Goal: Transaction & Acquisition: Purchase product/service

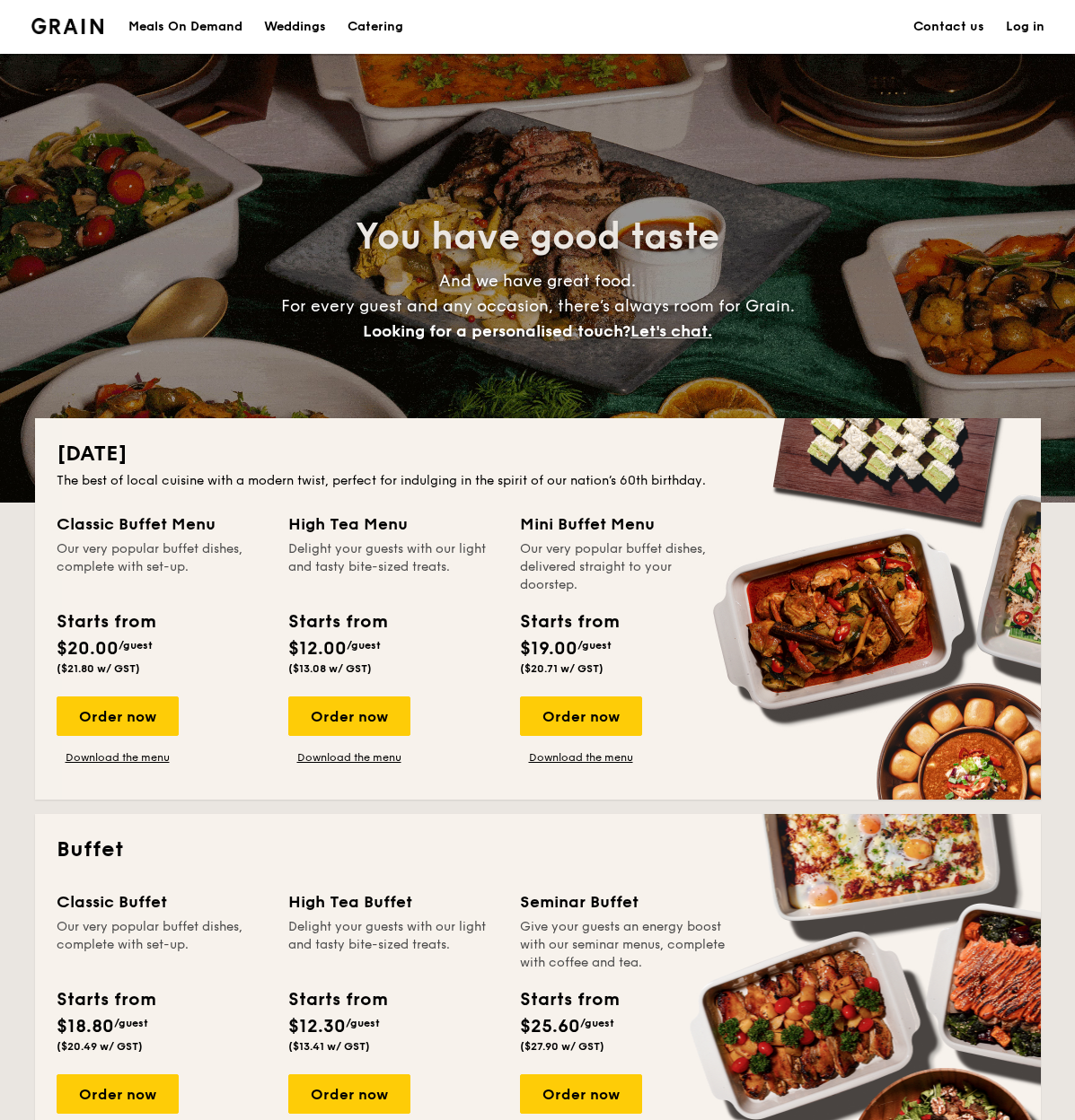
click at [198, 24] on div "Meals On Demand" at bounding box center [185, 27] width 114 height 54
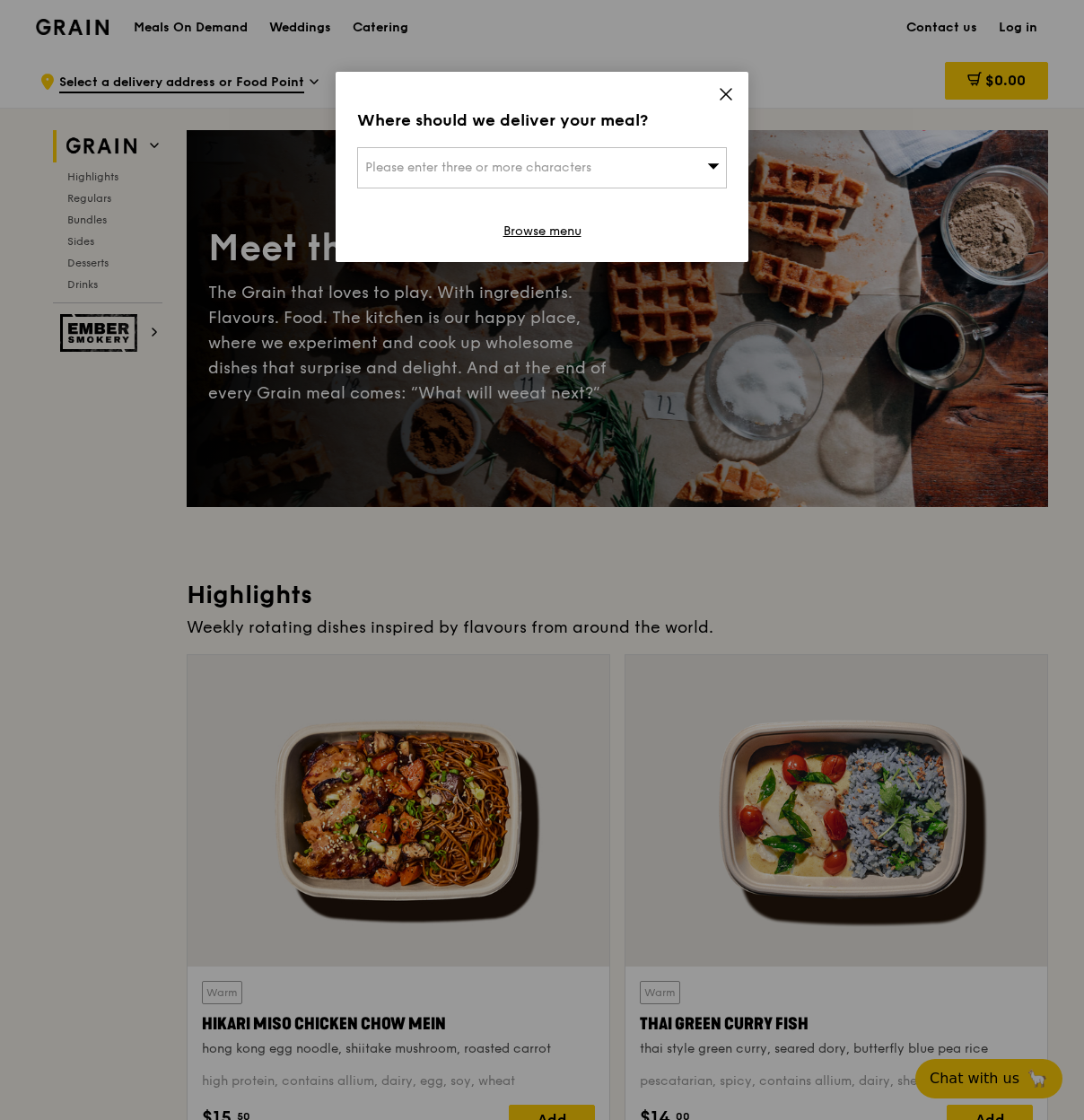
click at [582, 171] on span "Please enter three or more characters" at bounding box center [478, 167] width 226 height 15
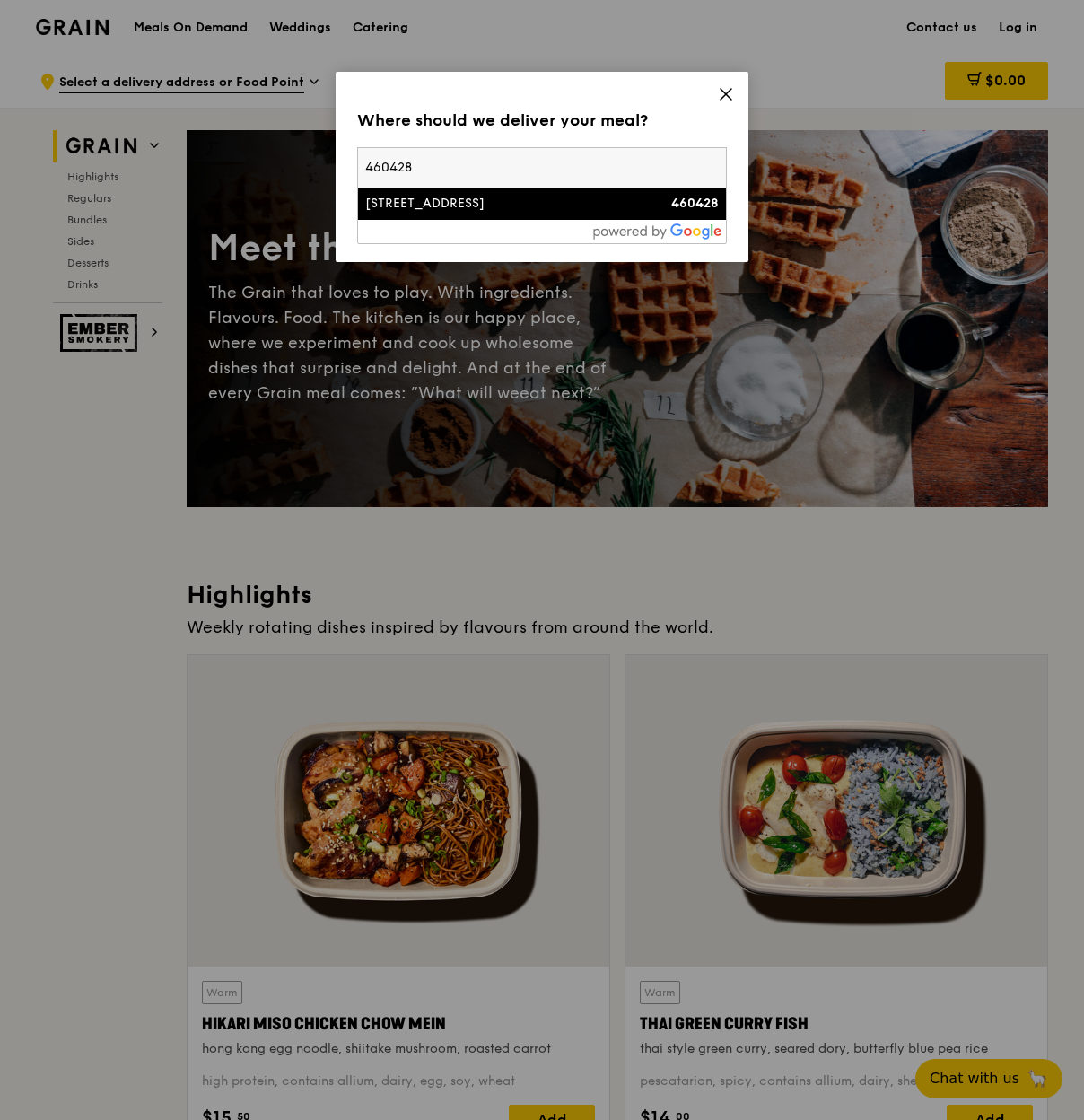
type input "460428"
click at [517, 211] on div "[STREET_ADDRESS]" at bounding box center [498, 203] width 265 height 18
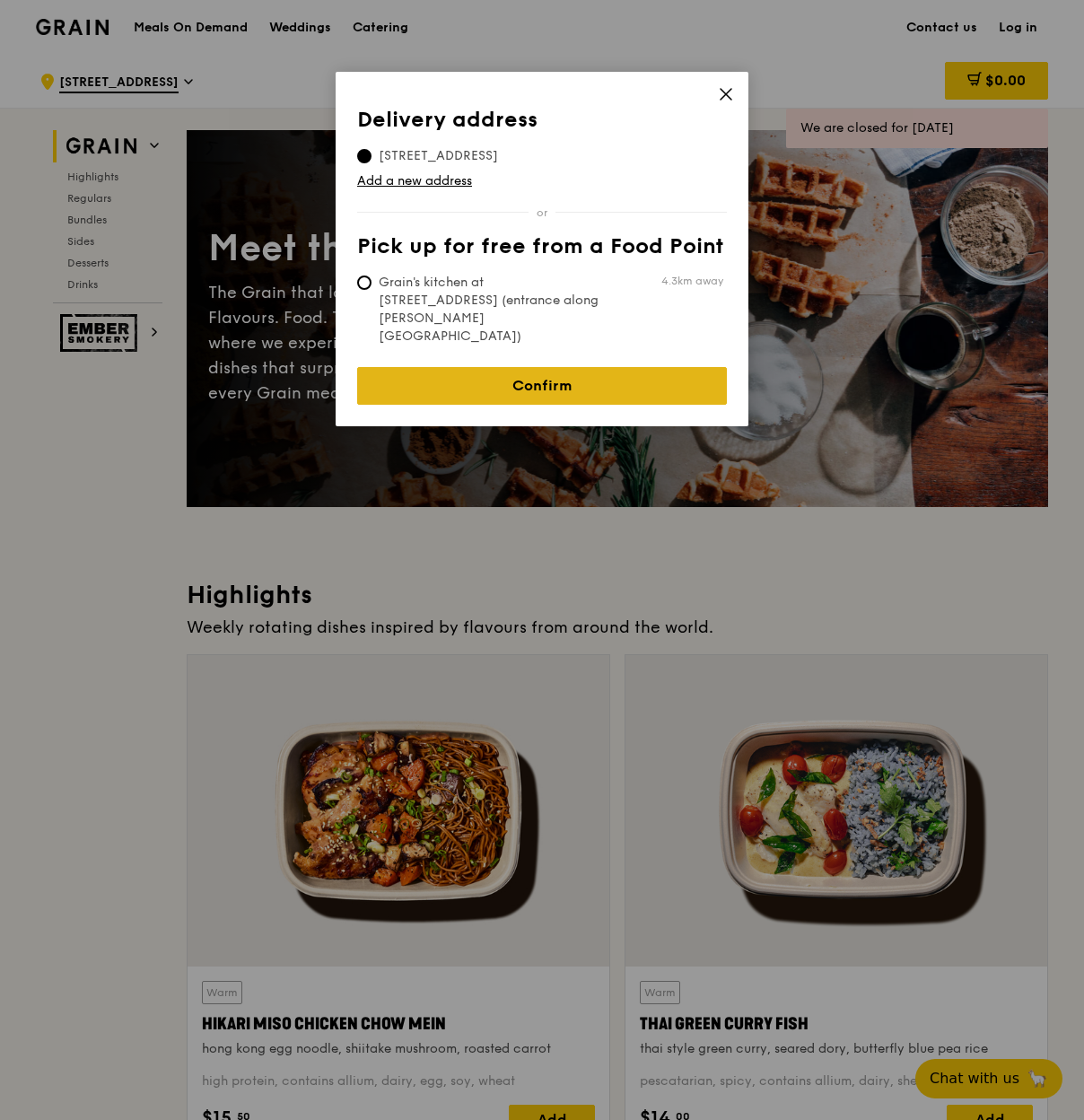
click at [537, 367] on link "Confirm" at bounding box center [542, 386] width 370 height 38
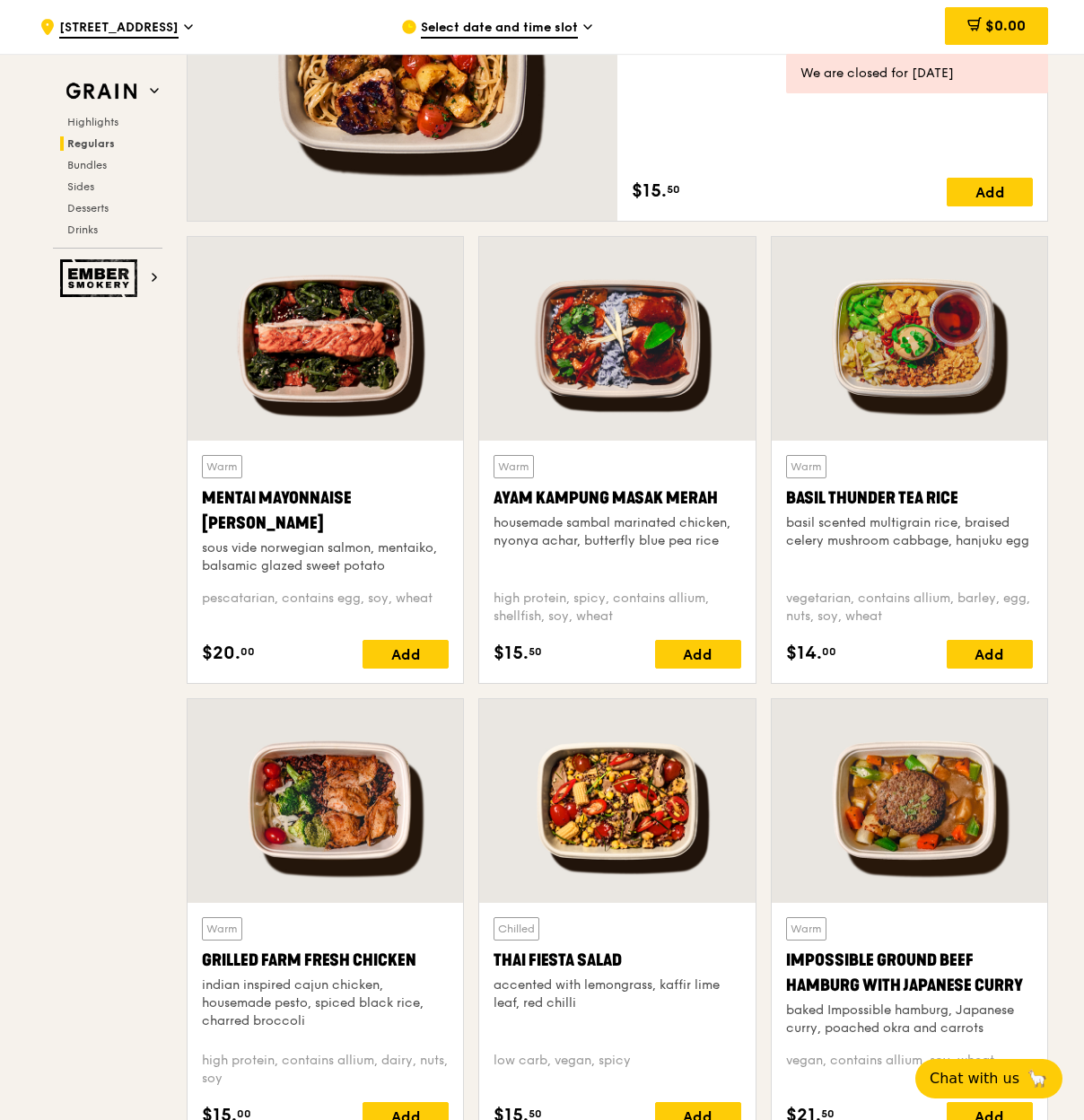
scroll to position [1285, 0]
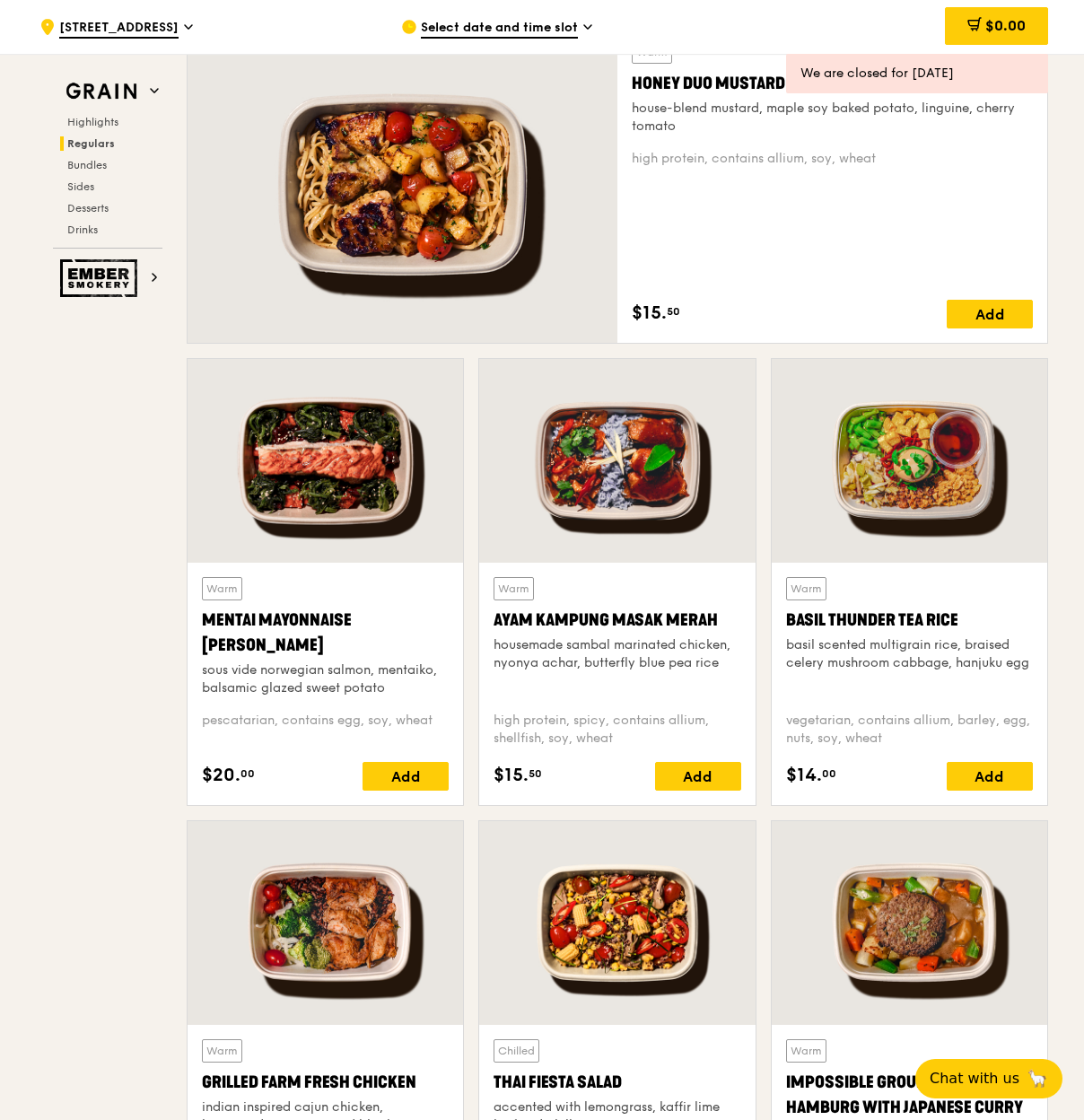
click at [583, 31] on icon at bounding box center [587, 27] width 9 height 16
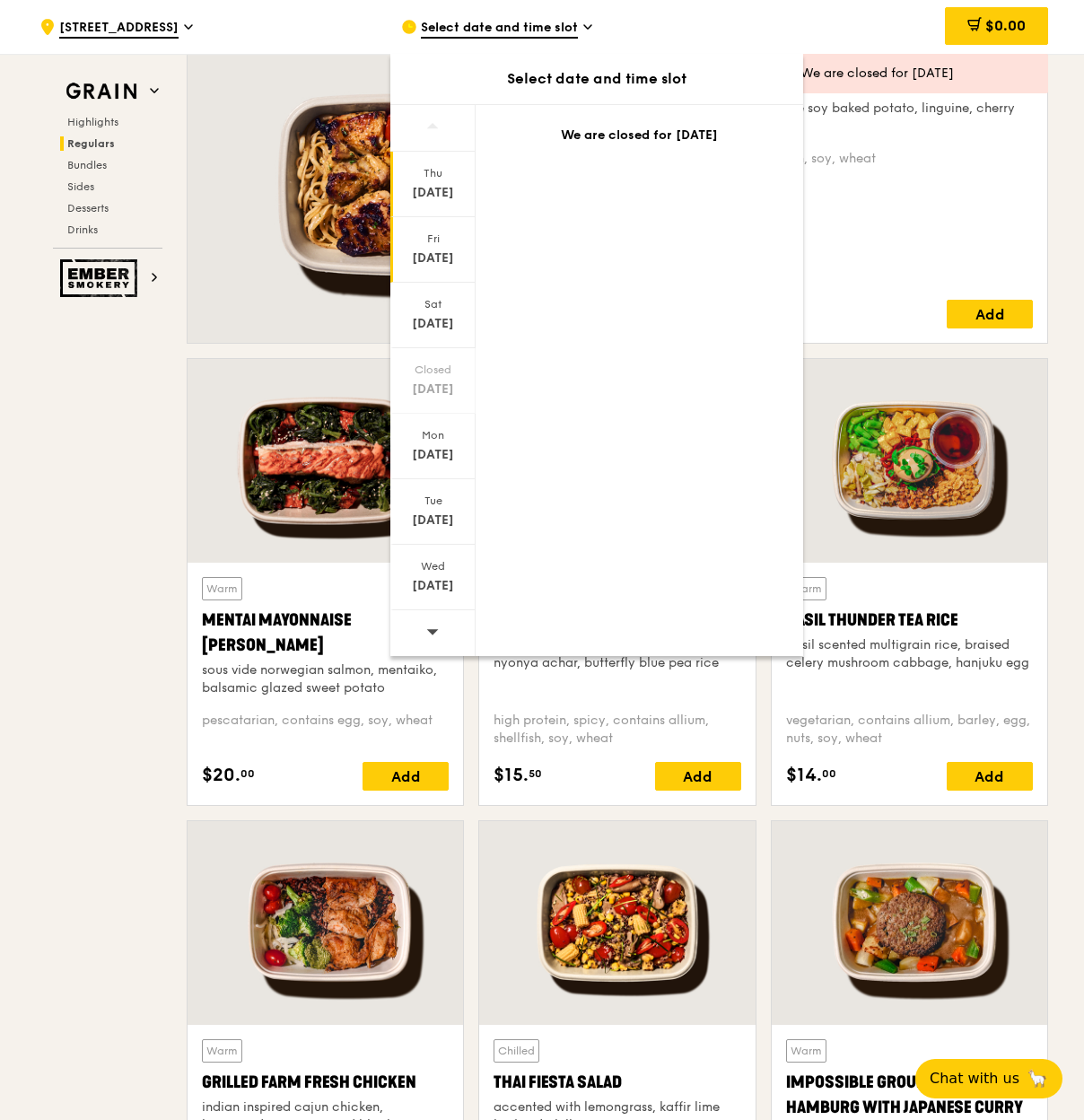
click at [445, 263] on div "[DATE]" at bounding box center [433, 258] width 80 height 18
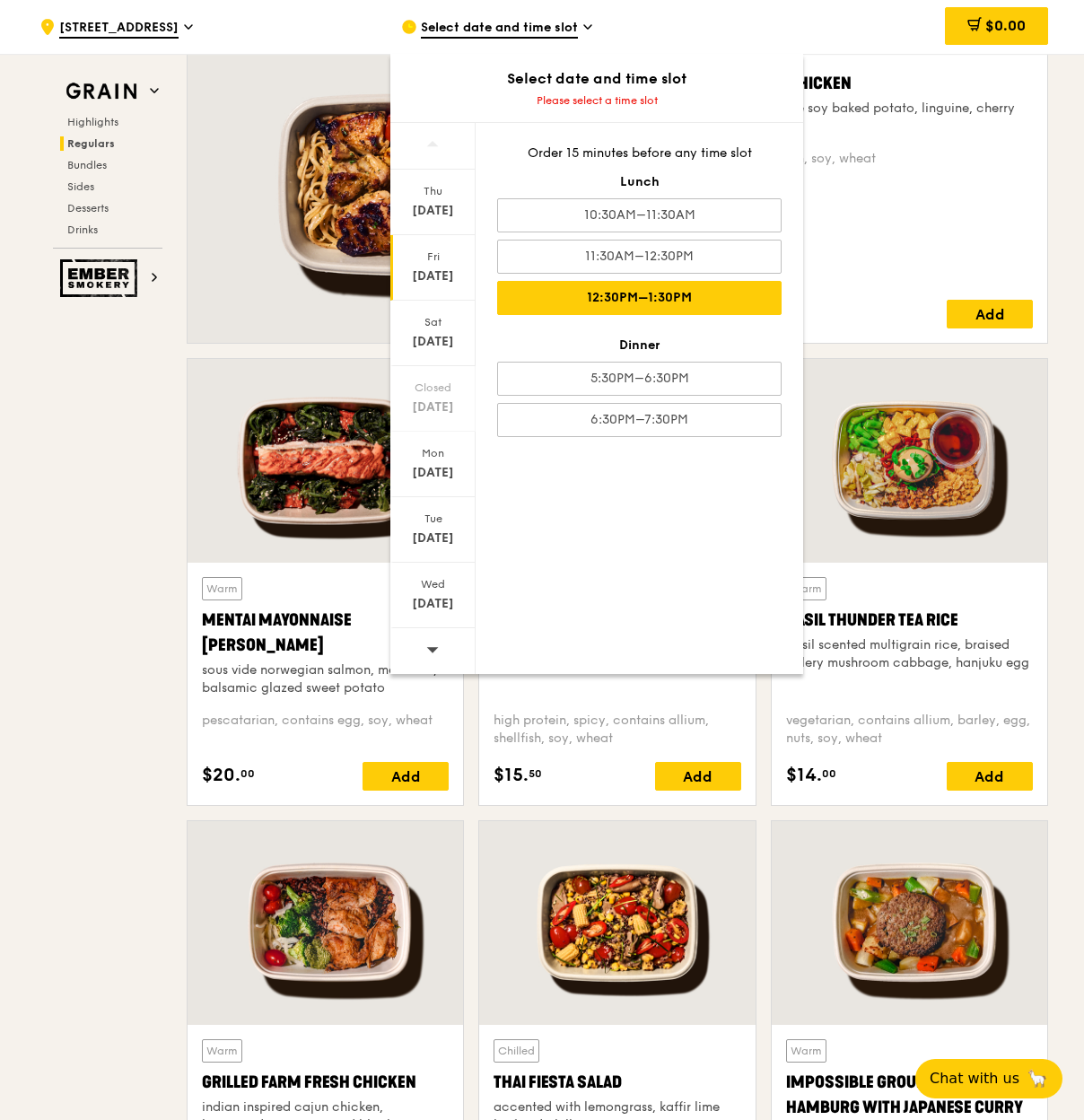
click at [690, 297] on div "12:30PM–1:30PM" at bounding box center [639, 298] width 284 height 34
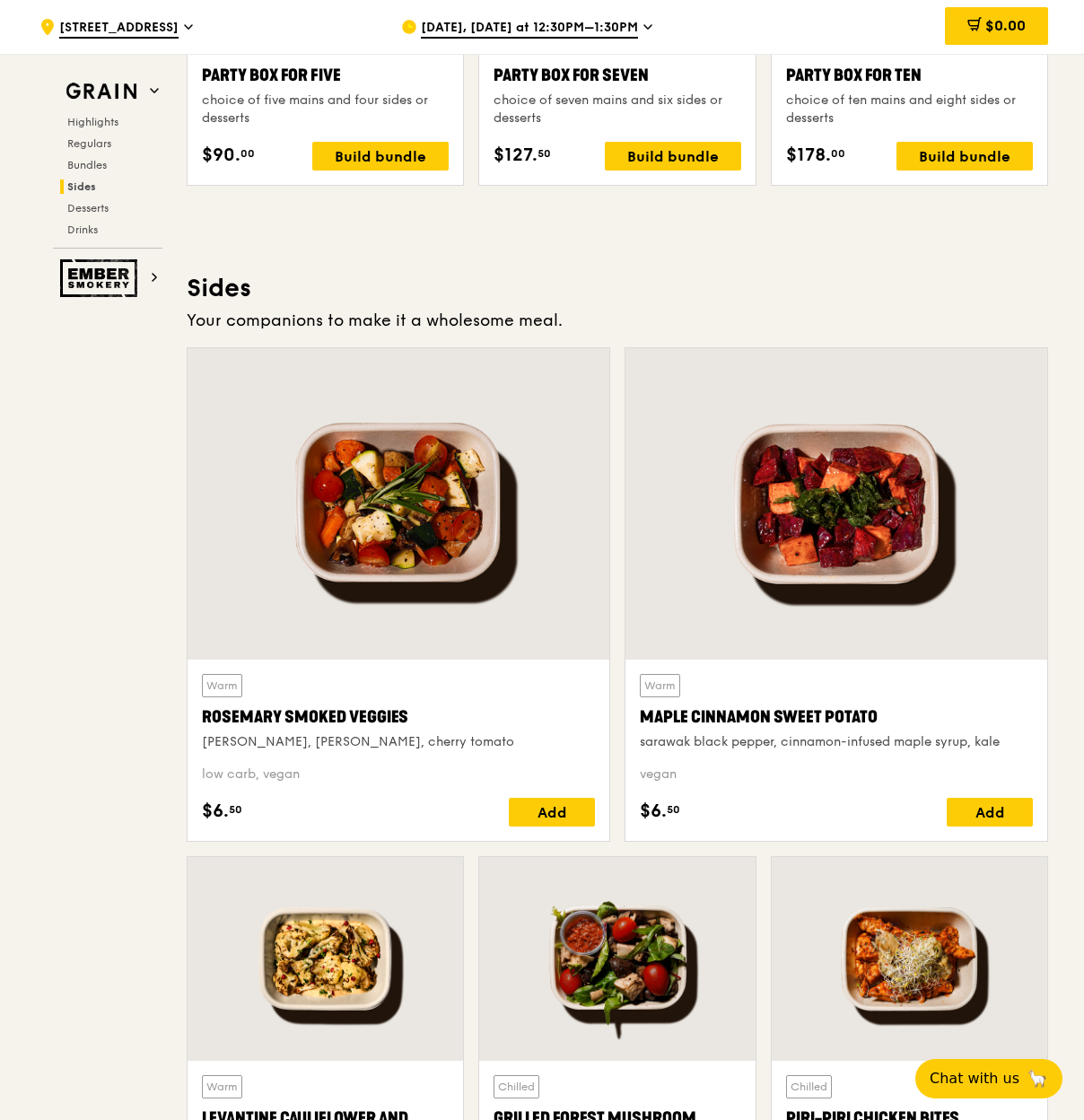
scroll to position [3152, 0]
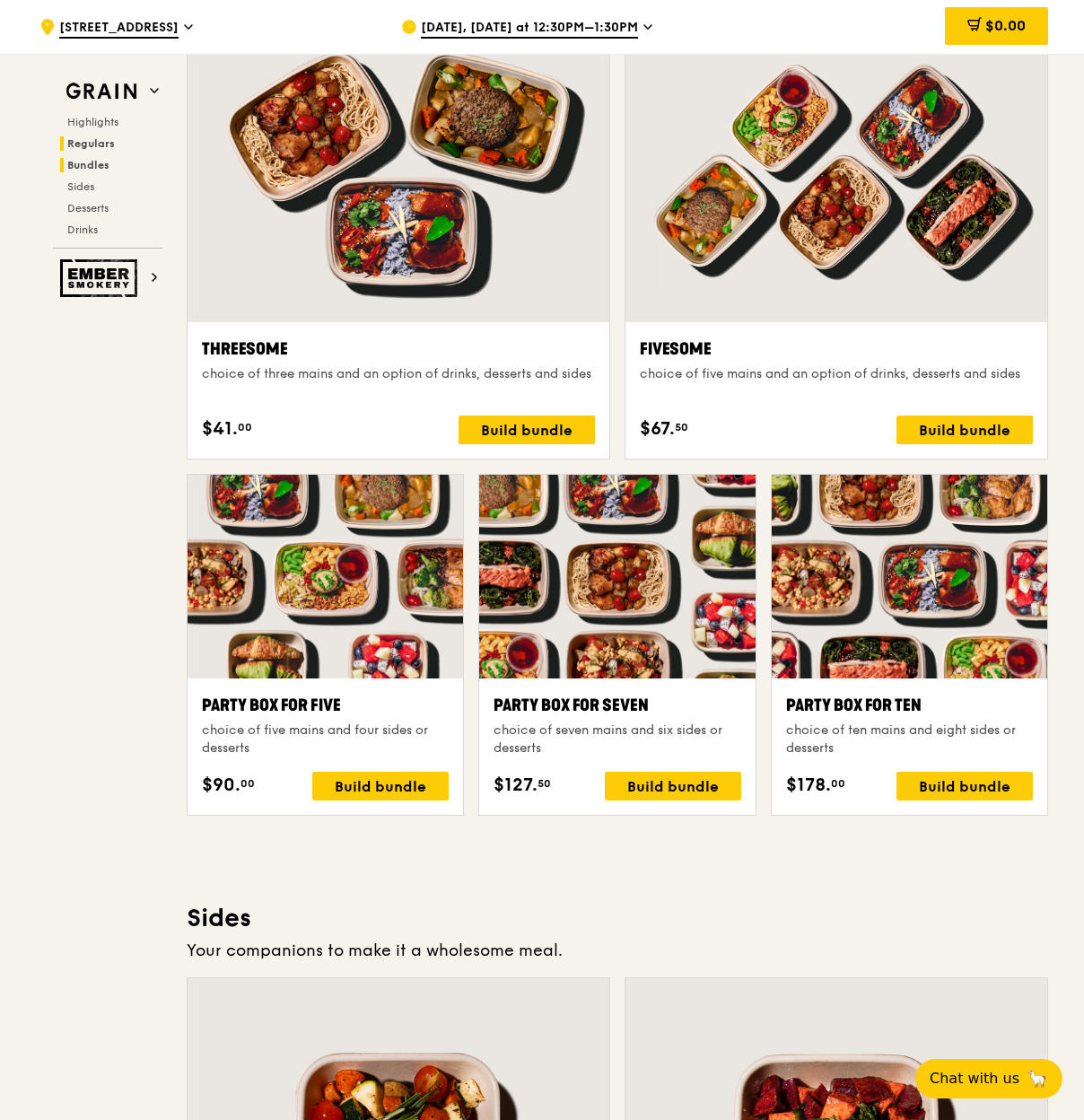
click at [90, 140] on span "Regulars" at bounding box center [92, 144] width 48 height 13
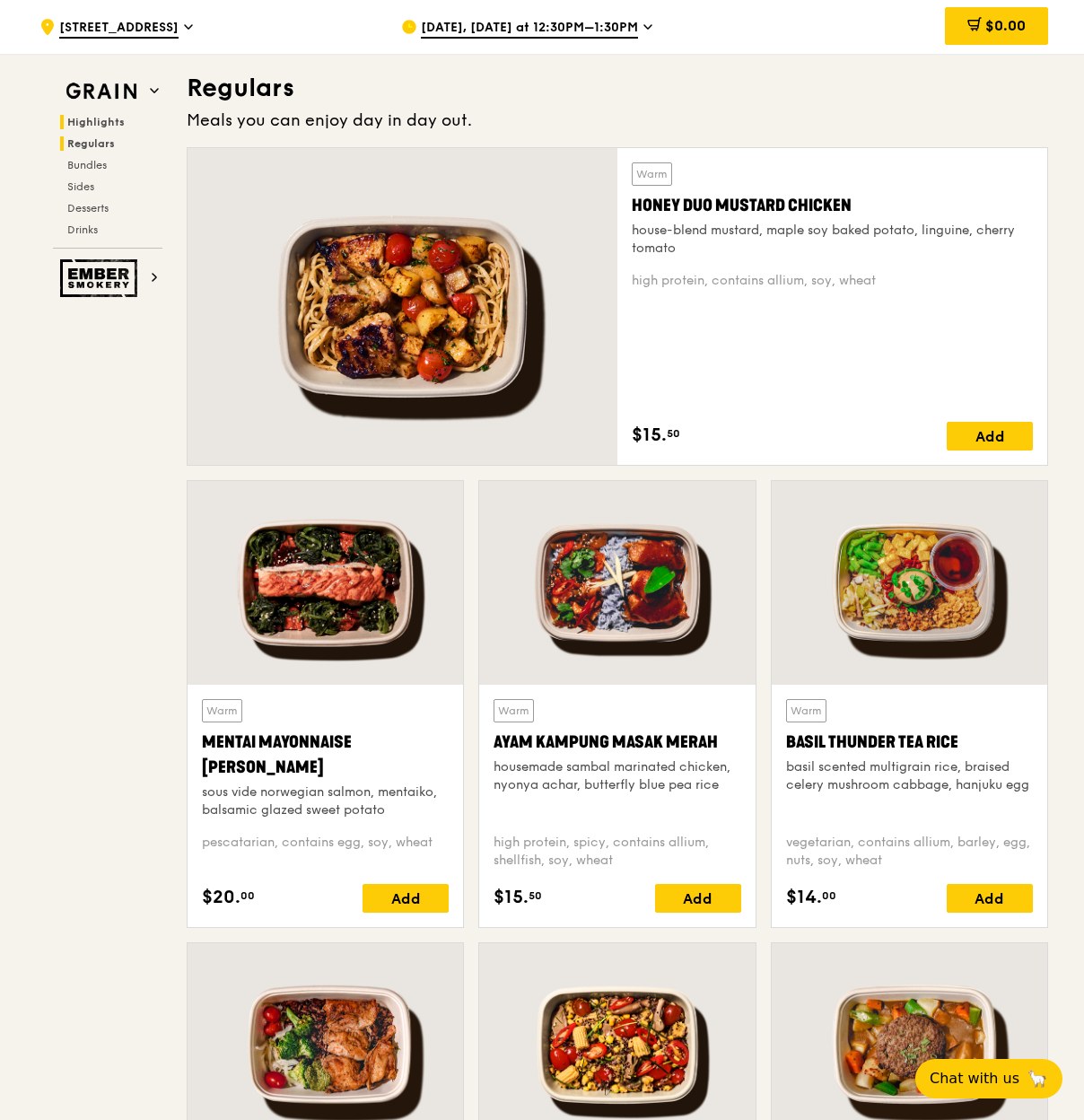
click at [91, 122] on span "Highlights" at bounding box center [97, 122] width 58 height 13
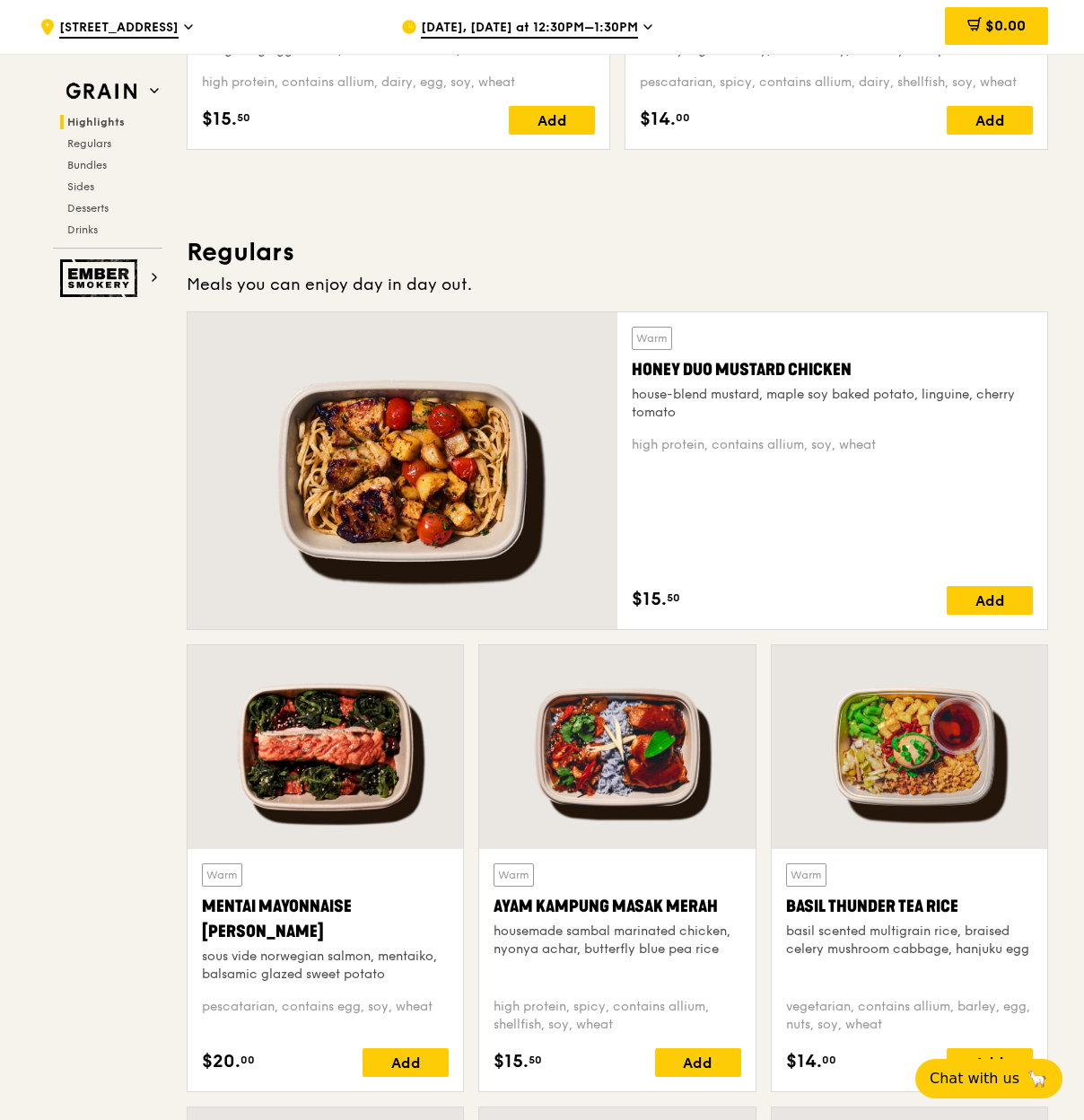
scroll to position [1004, 0]
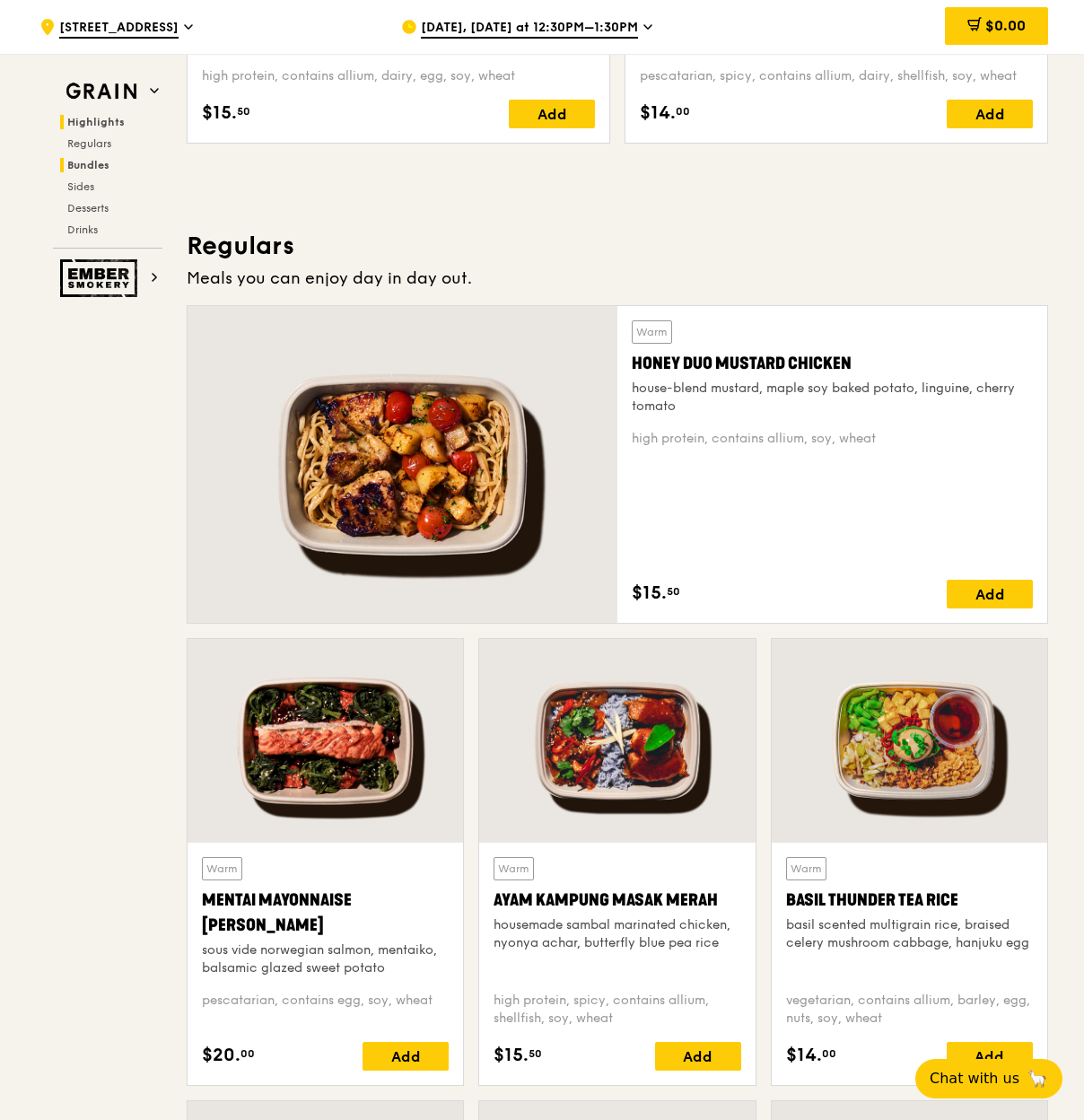
click at [101, 165] on span "Bundles" at bounding box center [89, 165] width 42 height 13
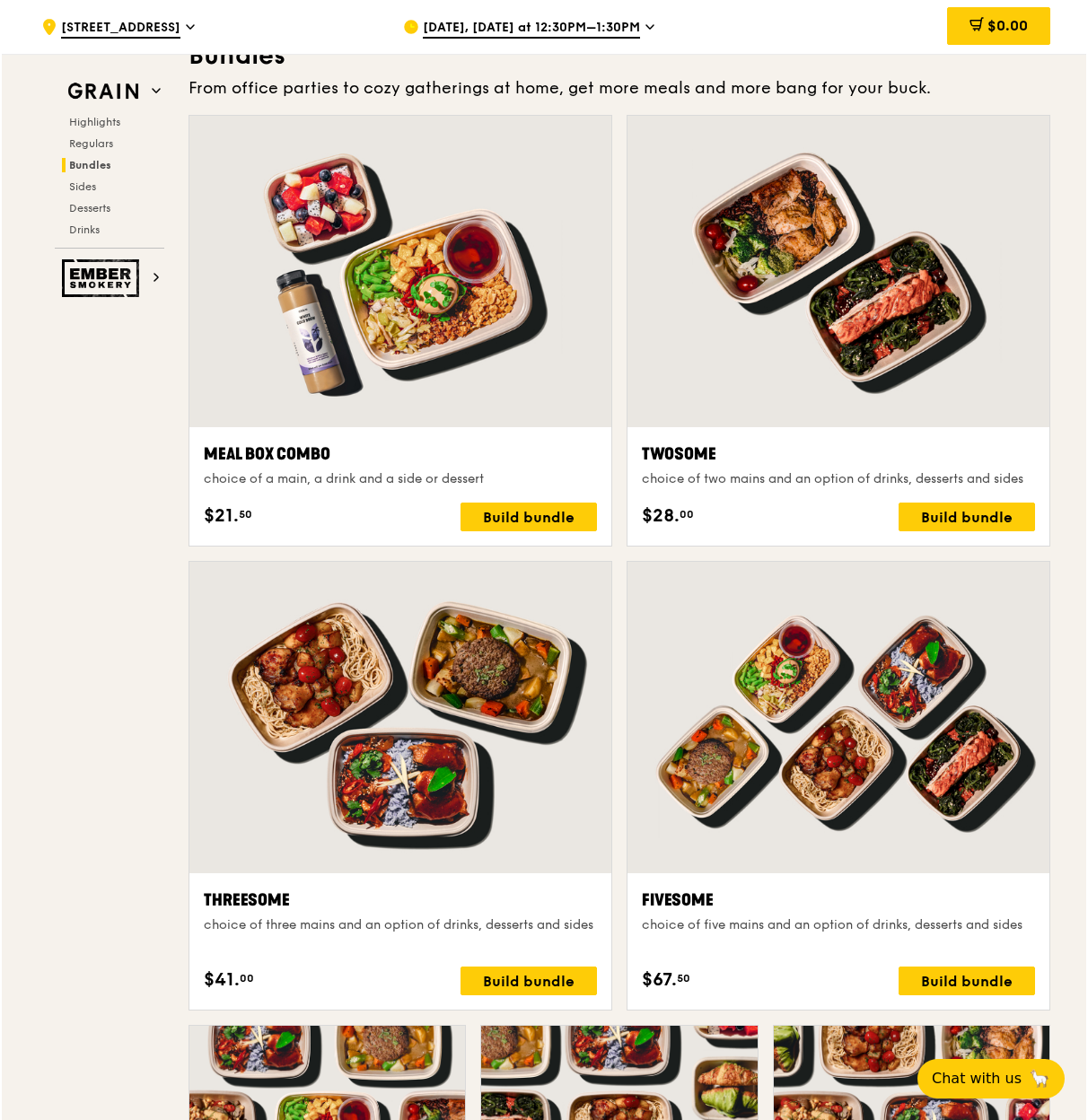
scroll to position [2667, 0]
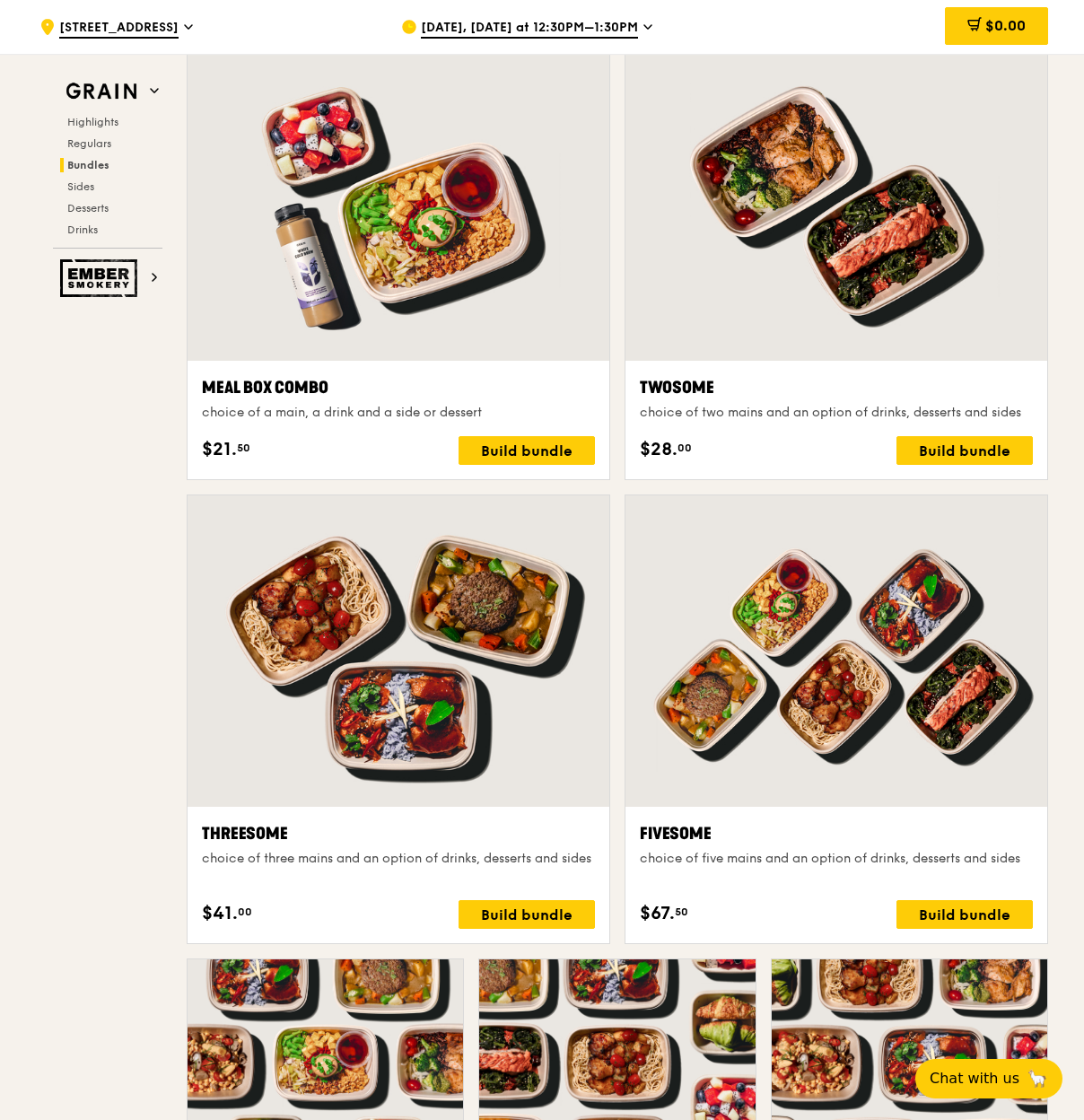
click at [480, 688] on div at bounding box center [398, 651] width 422 height 311
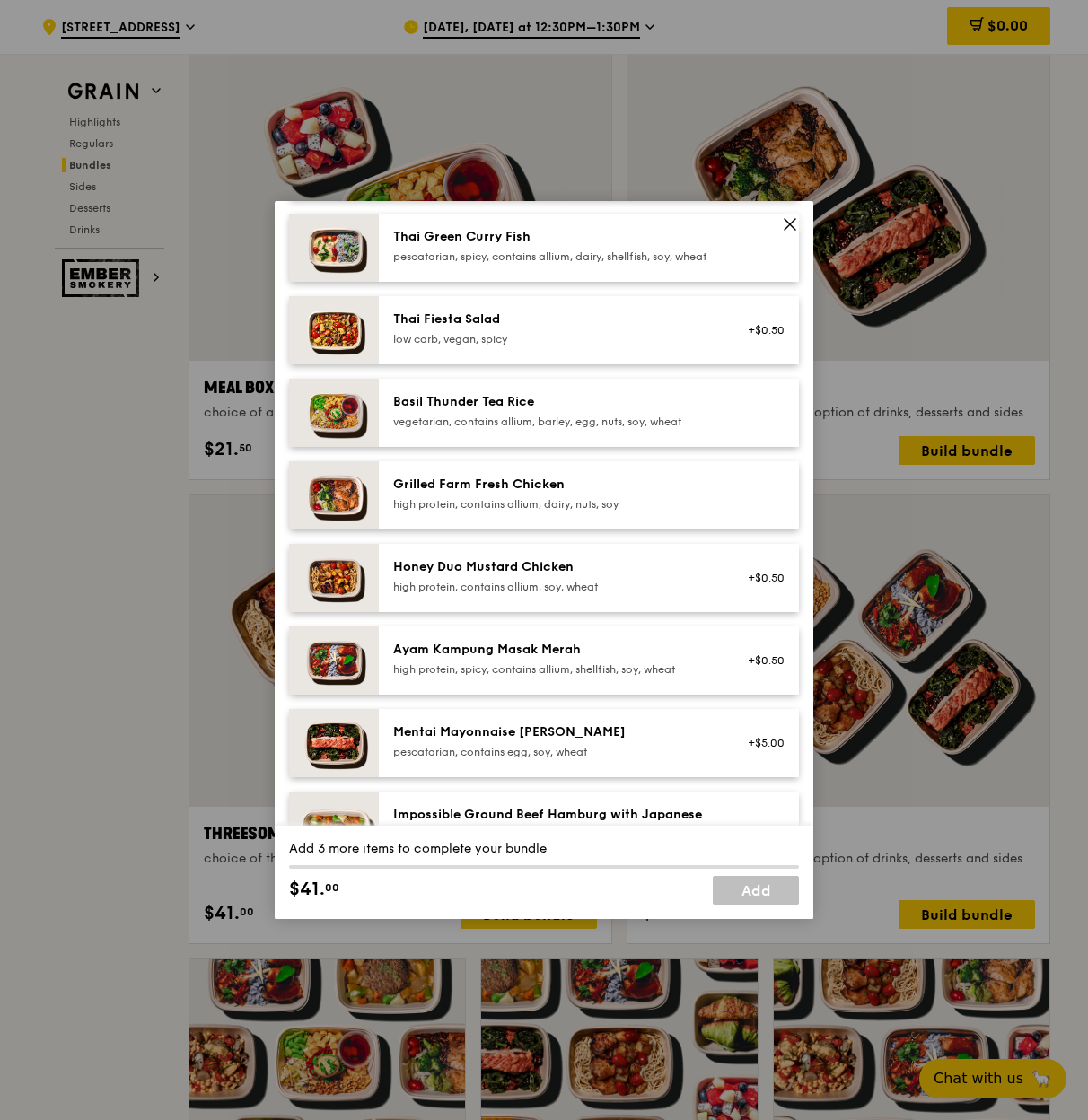
scroll to position [75, 0]
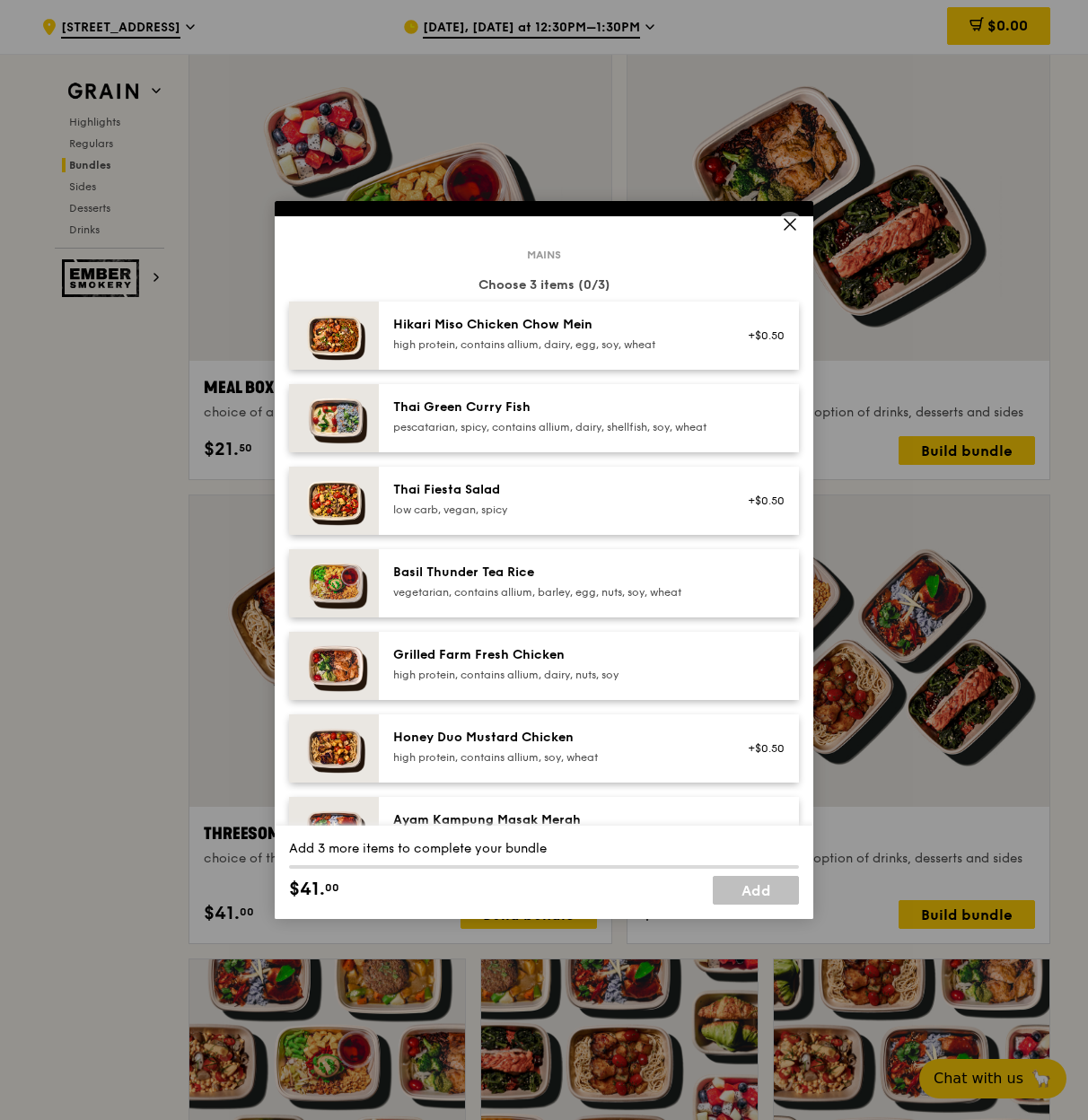
click at [570, 335] on div "Hikari Miso Chicken Chow Mein high protein, contains allium, dairy, egg, soy, w…" at bounding box center [553, 334] width 322 height 36
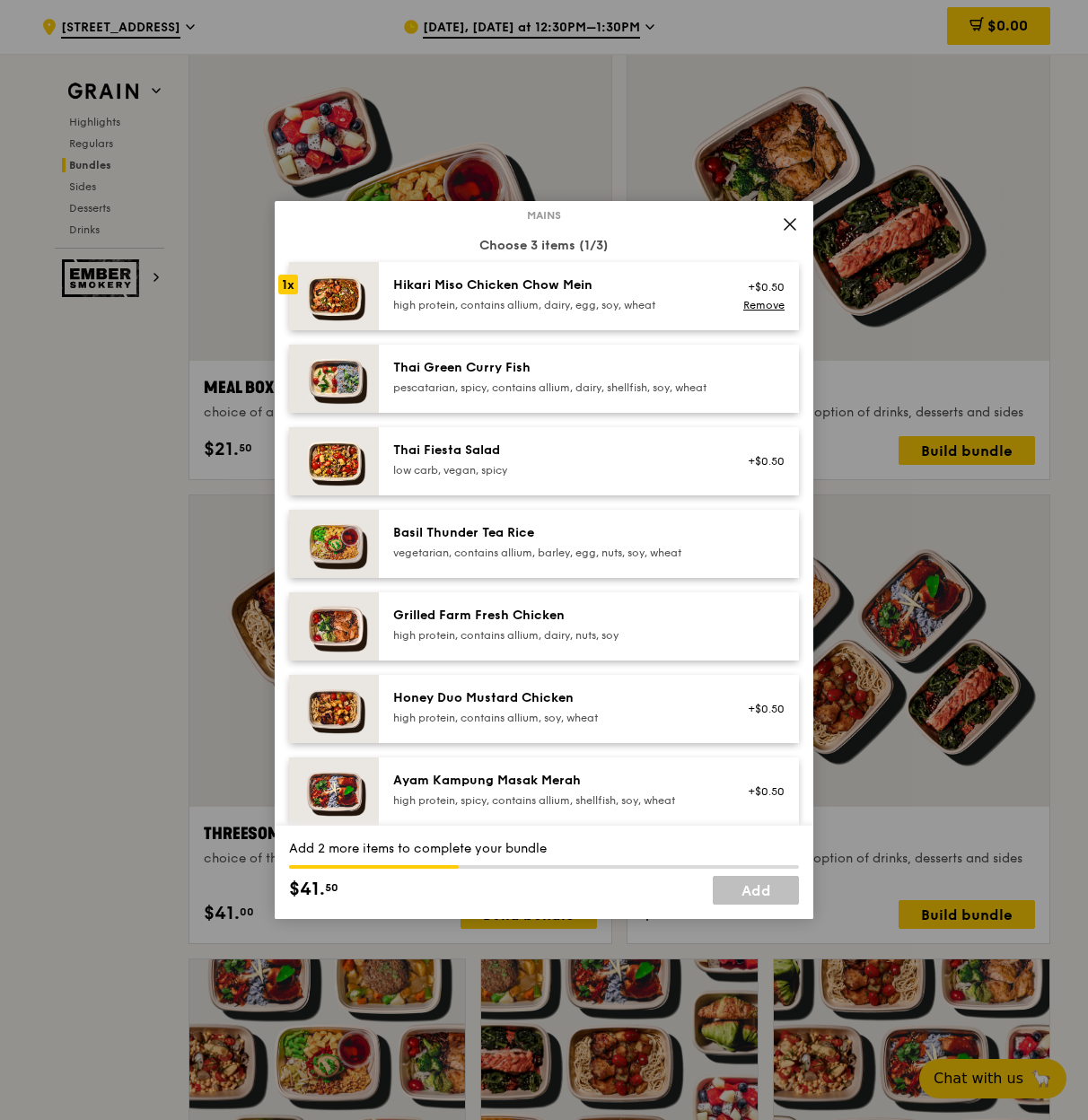
scroll to position [25, 0]
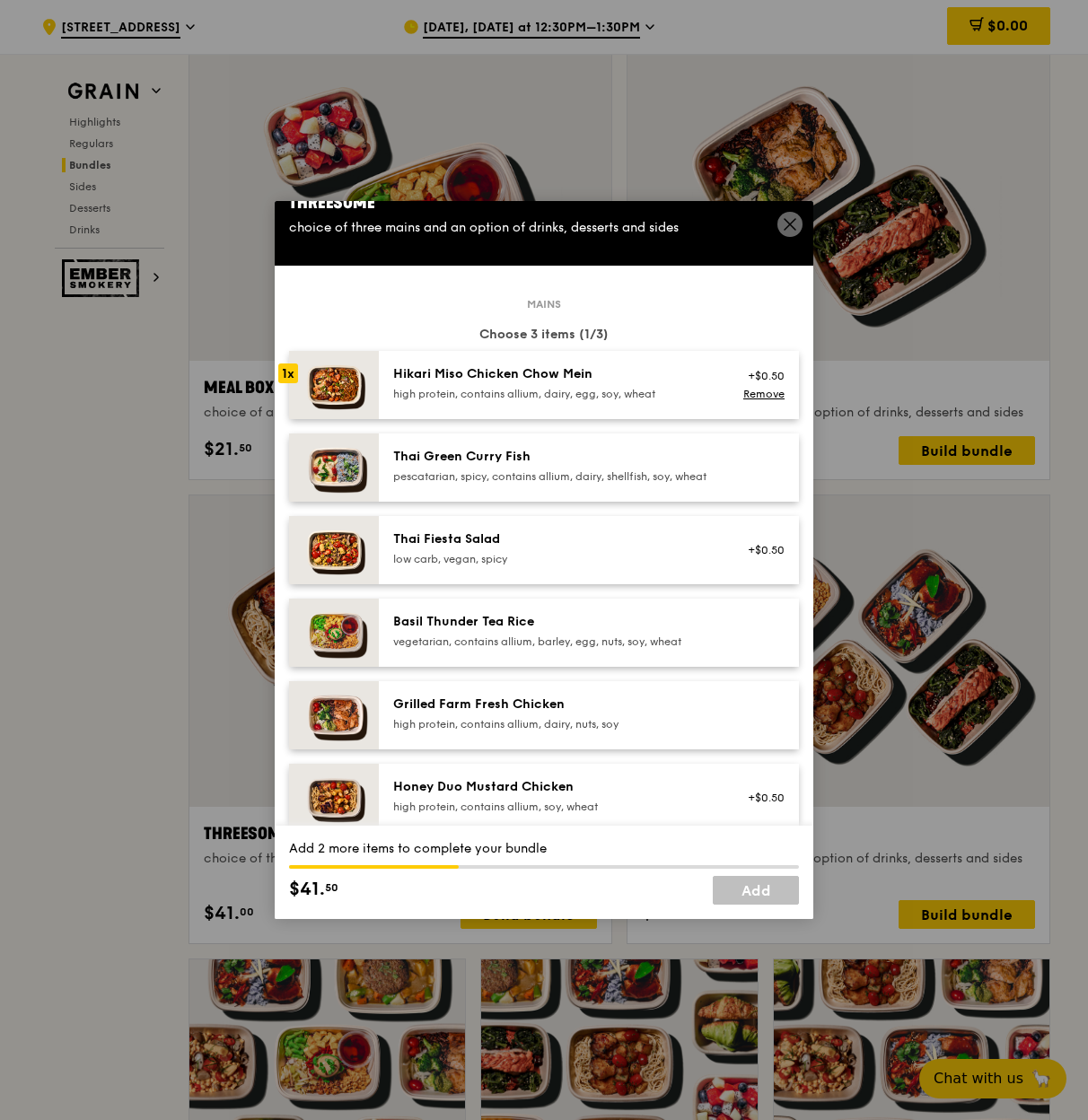
click at [408, 566] on div "low carb, vegan, spicy" at bounding box center [553, 560] width 322 height 14
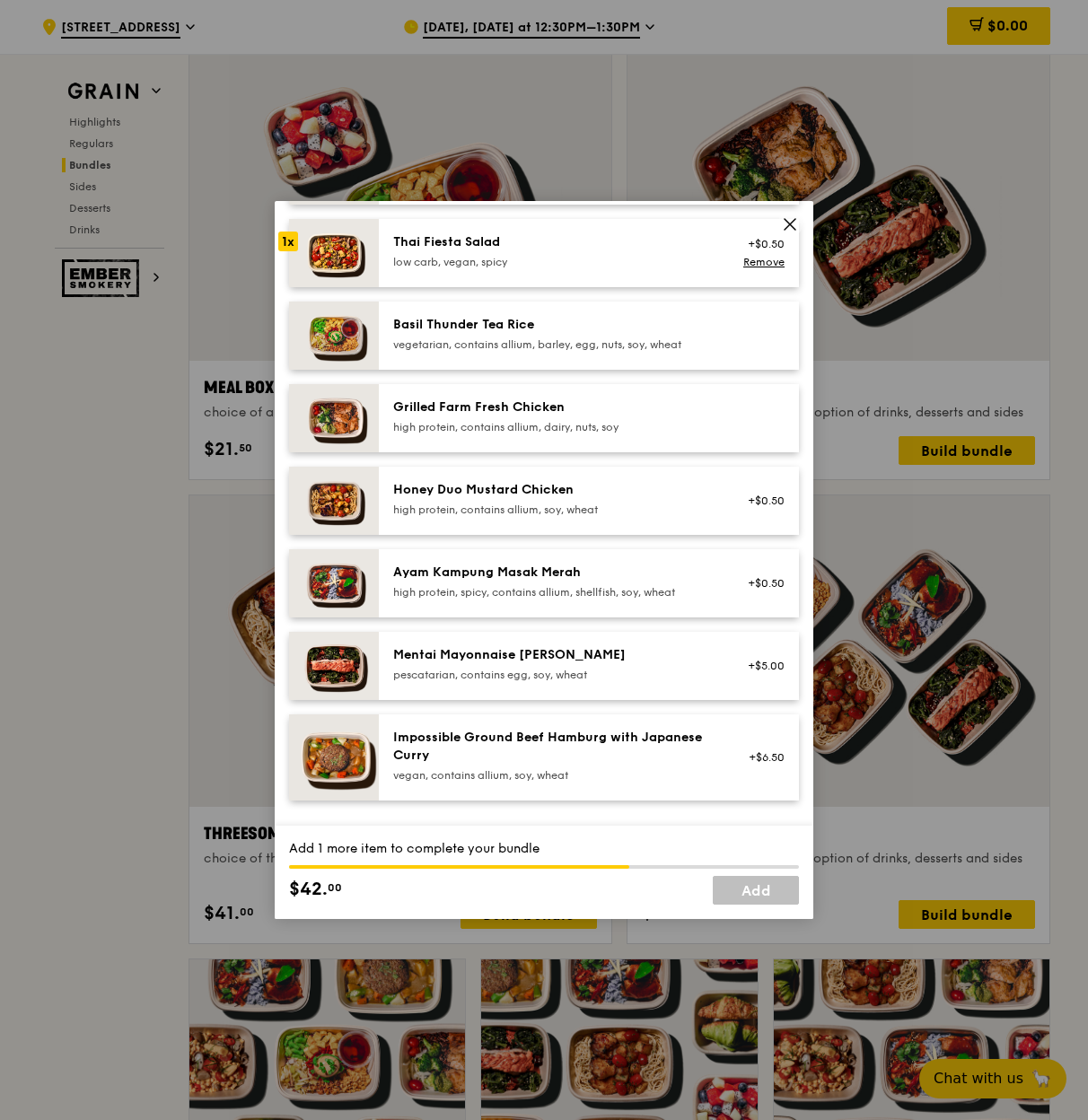
scroll to position [361, 0]
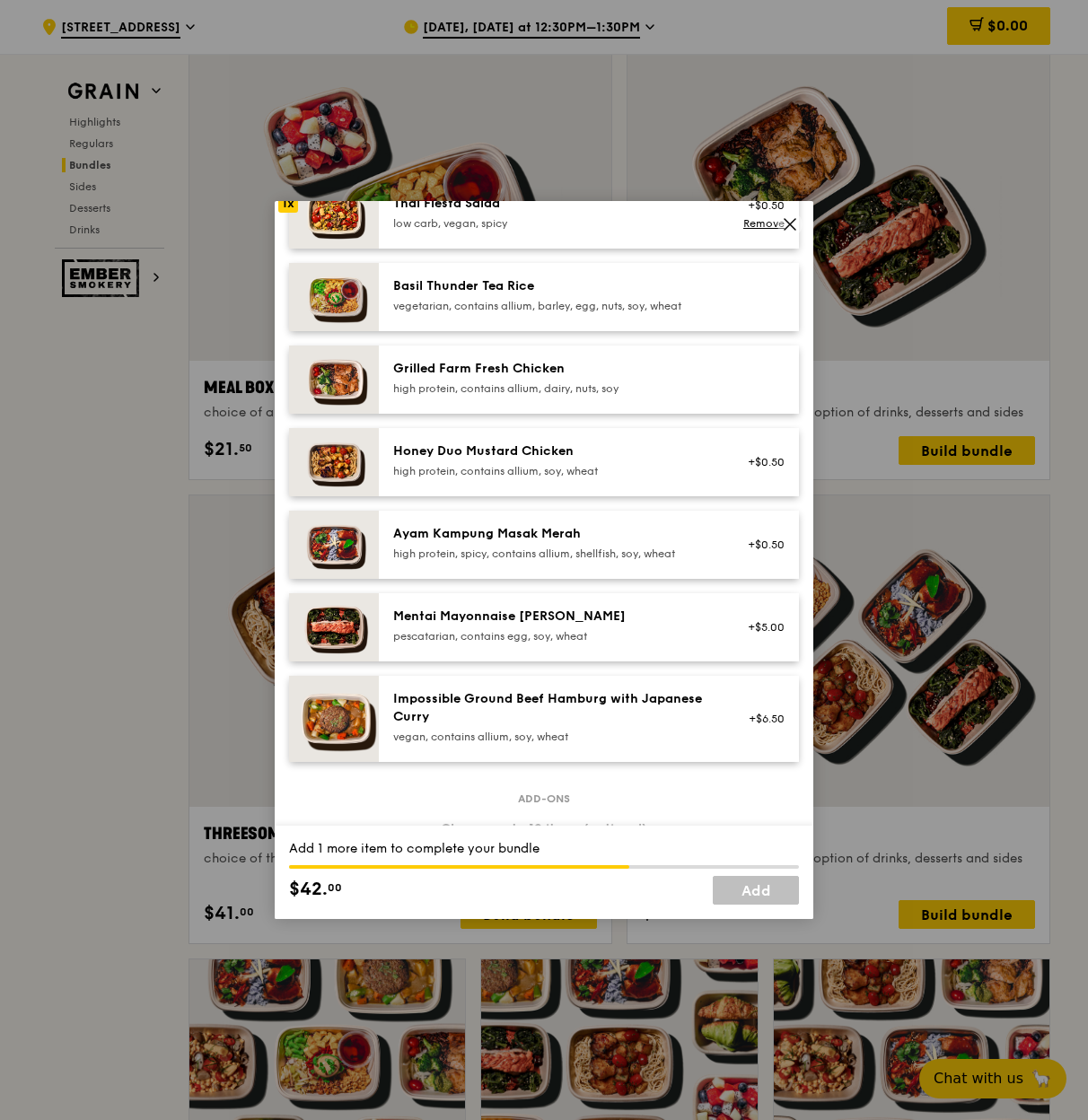
click at [606, 479] on div "high protein, contains allium, soy, wheat" at bounding box center [553, 471] width 322 height 14
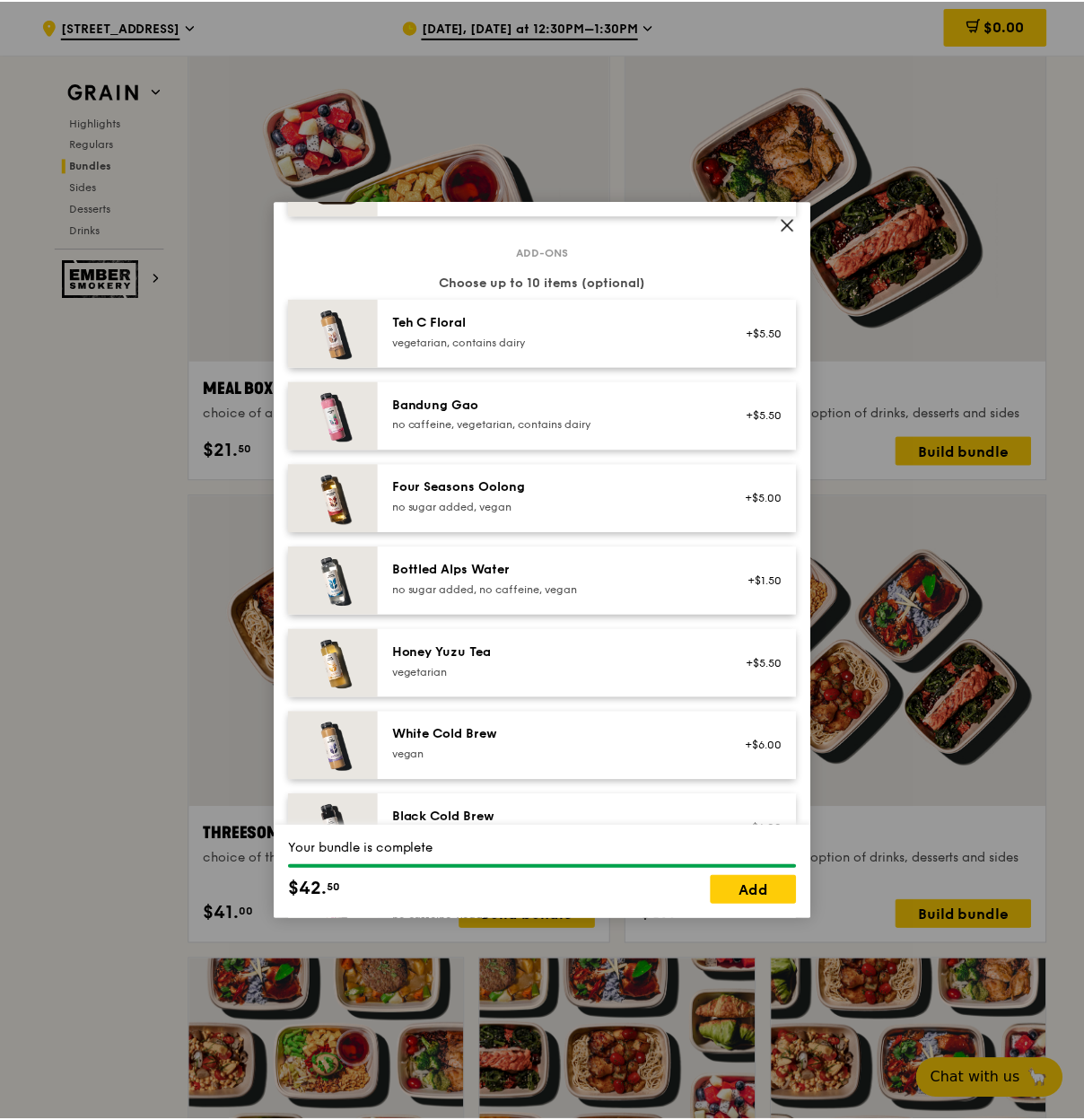
scroll to position [1888, 0]
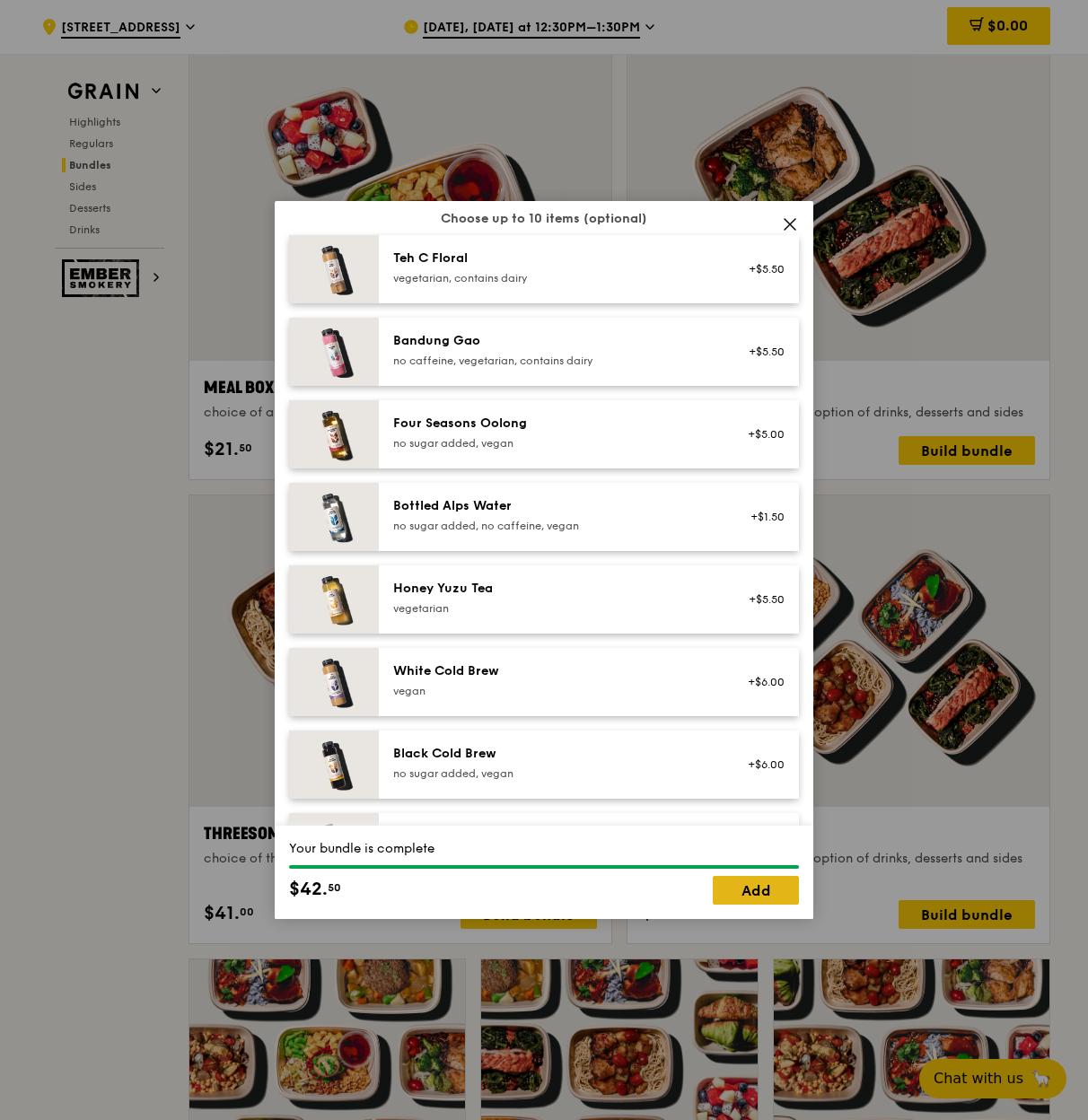
click at [741, 889] on link "Add" at bounding box center [756, 891] width 86 height 29
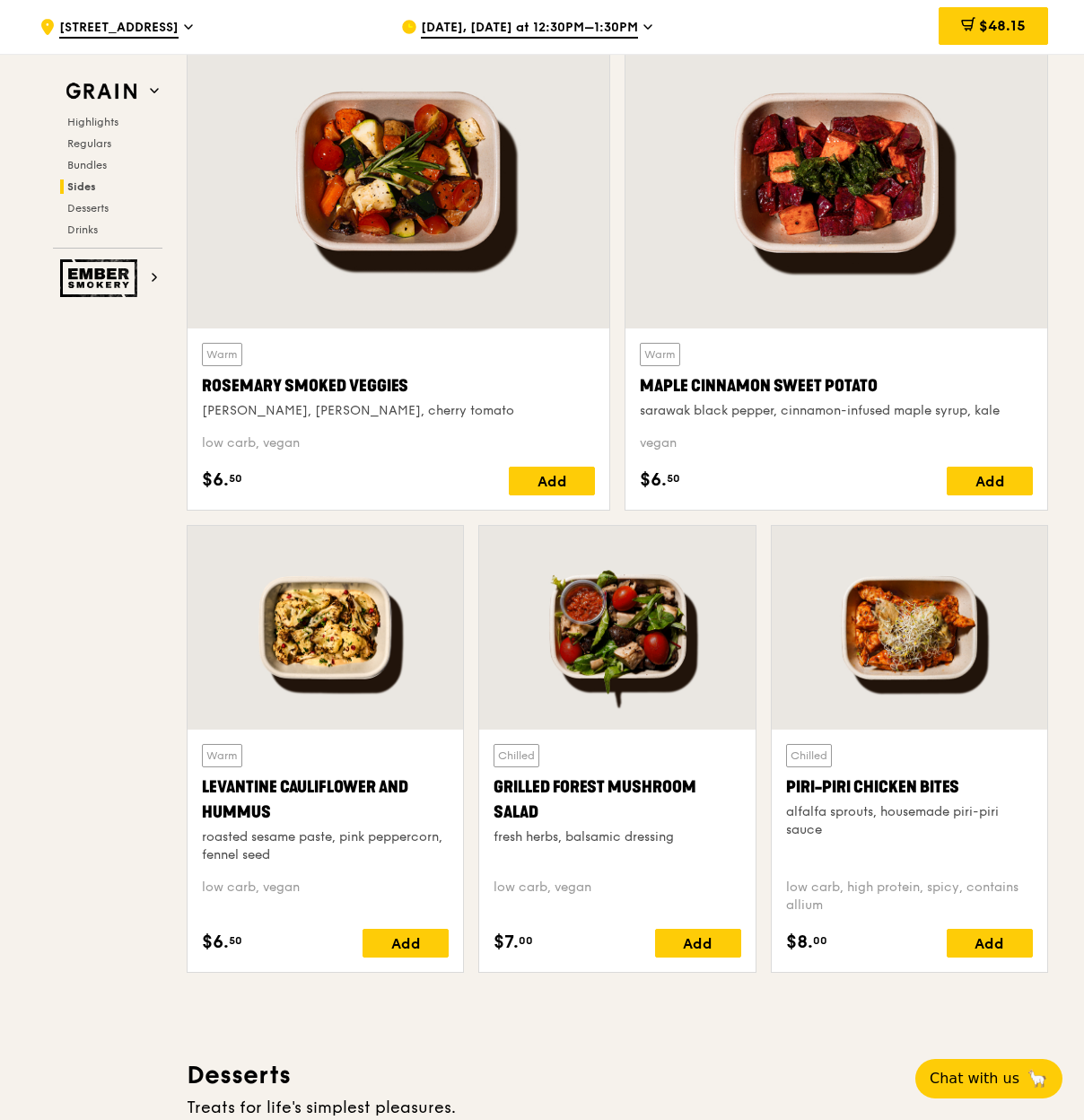
scroll to position [4114, 0]
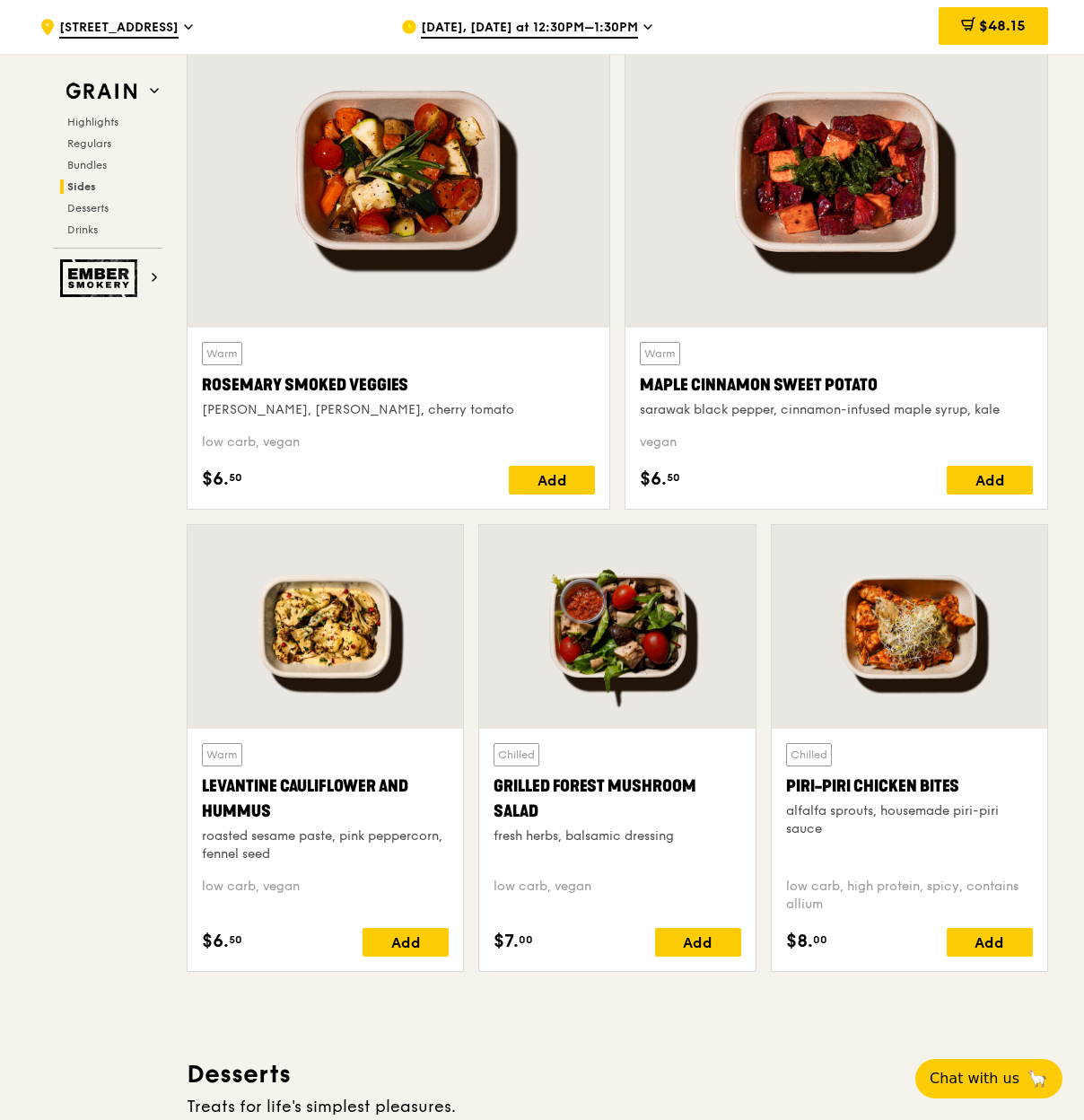
click at [909, 629] on div at bounding box center [909, 627] width 275 height 203
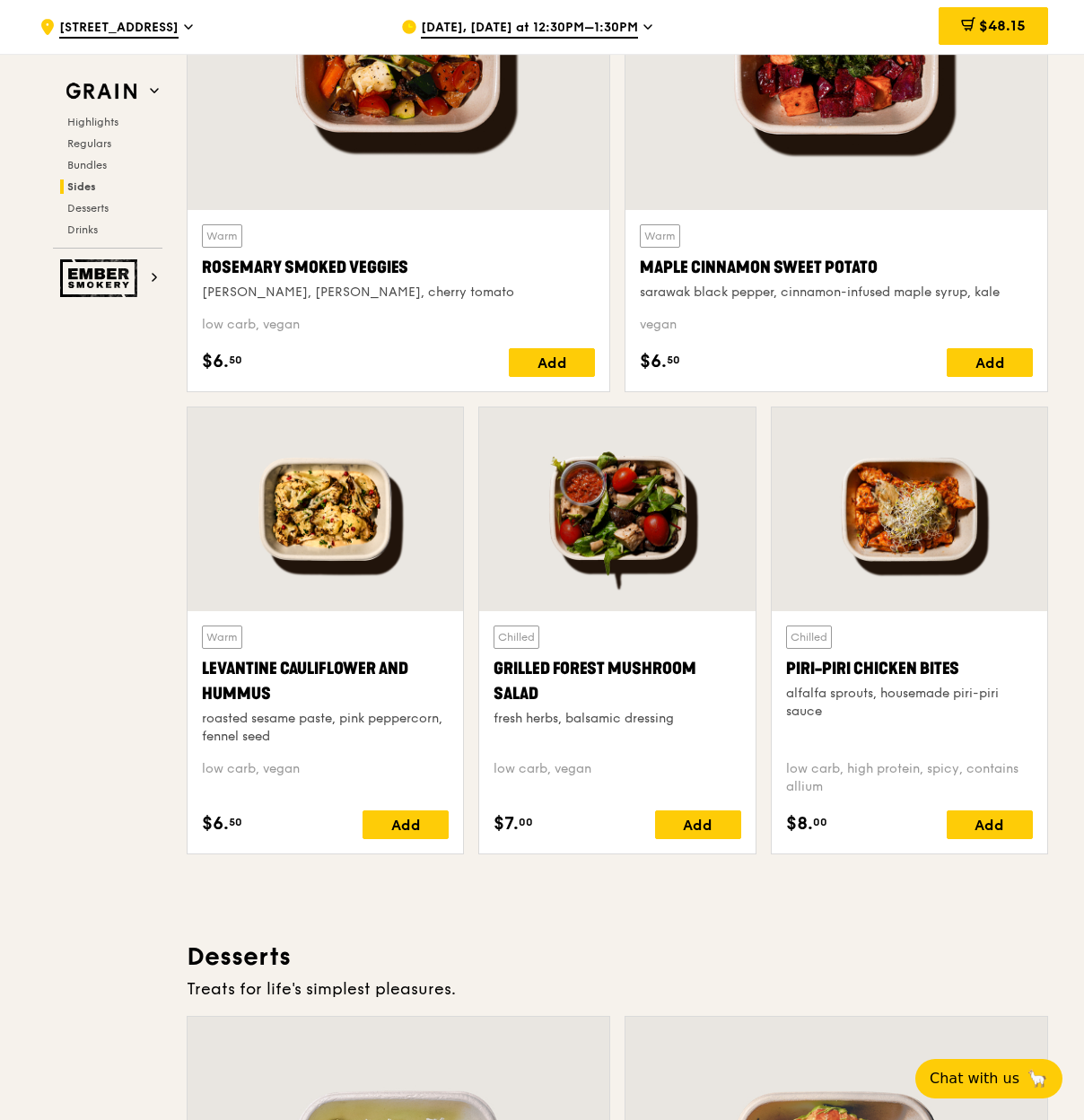
scroll to position [4235, 0]
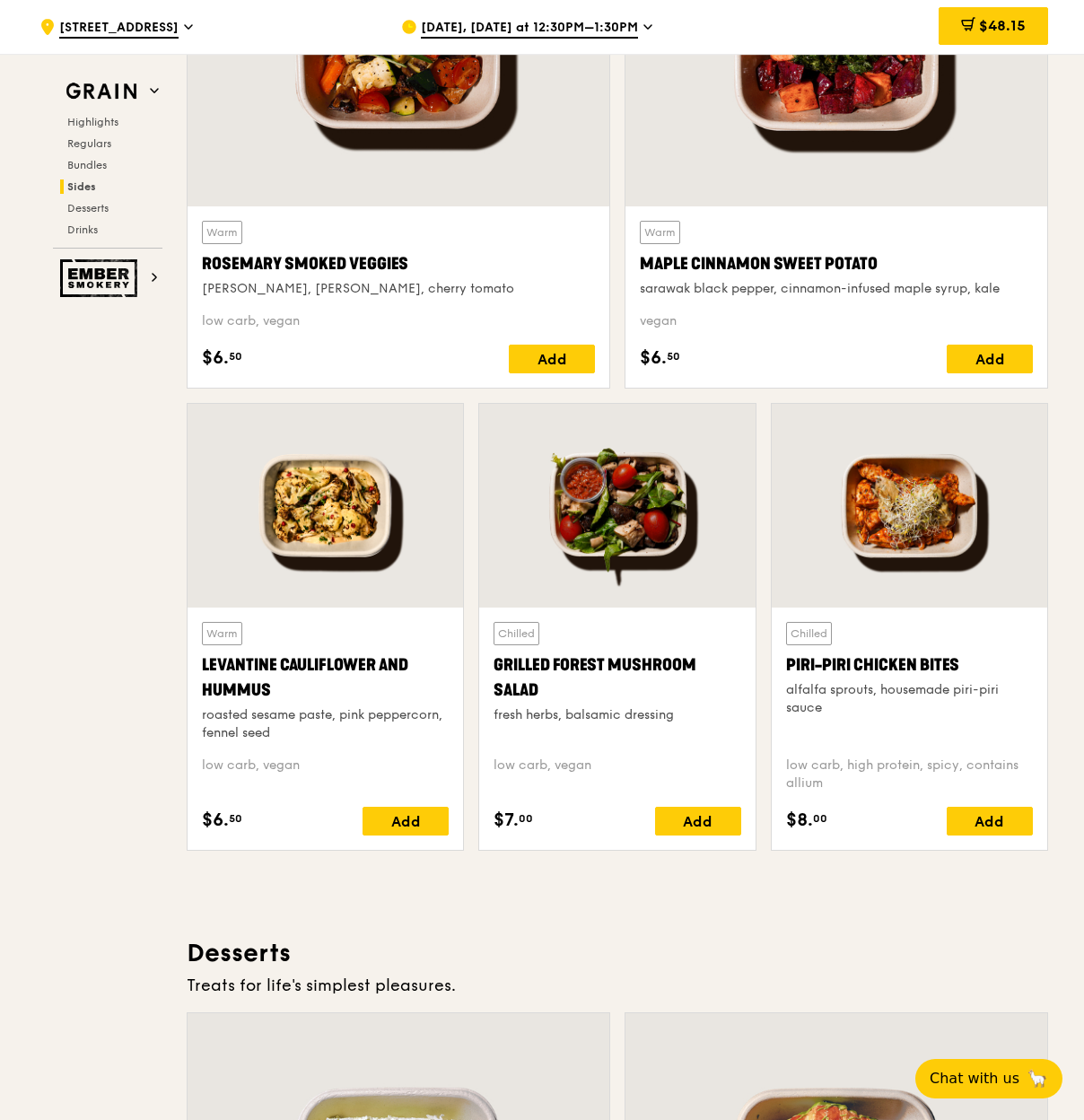
click at [638, 500] on div at bounding box center [617, 506] width 275 height 203
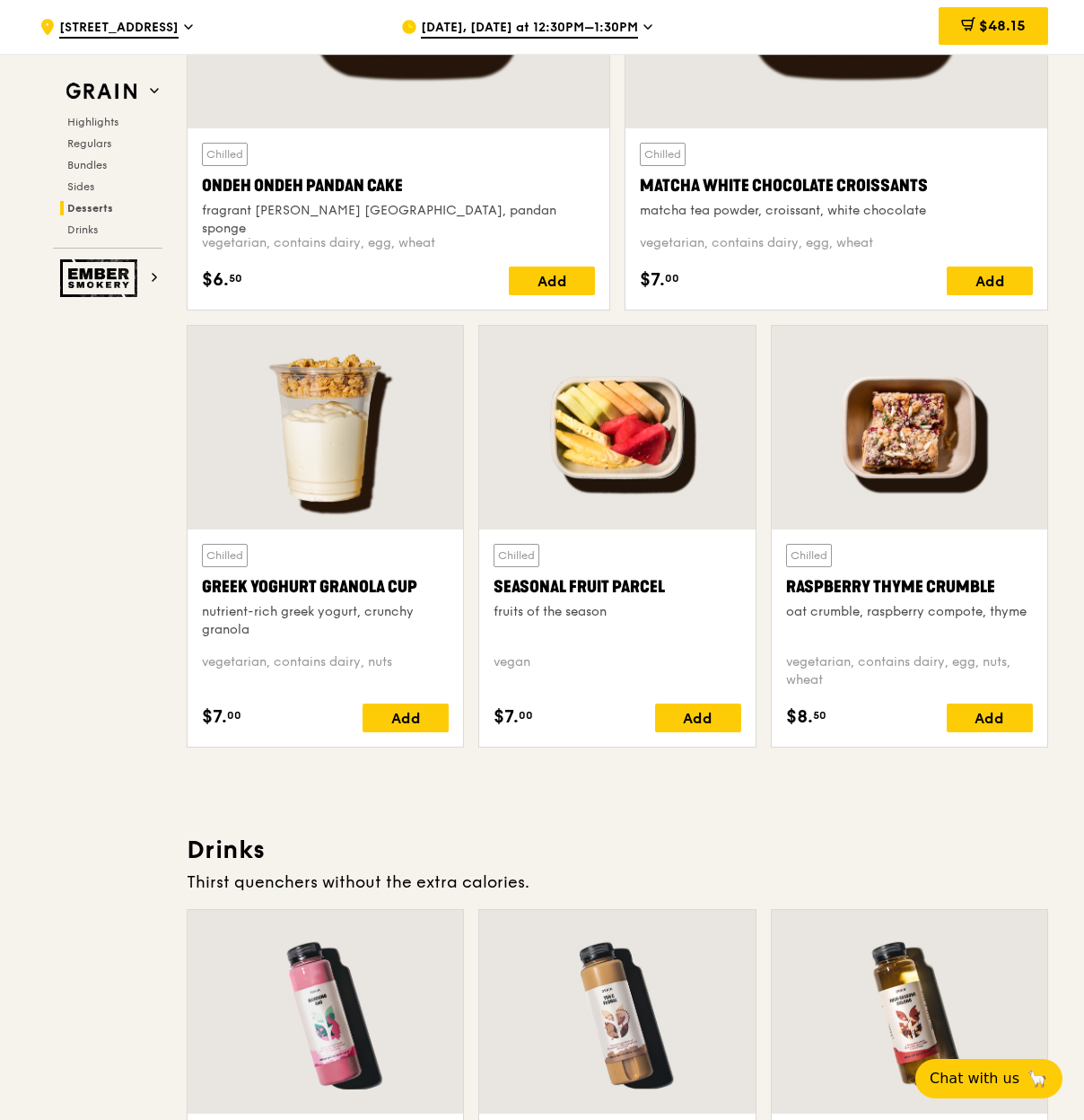
scroll to position [5492, 0]
